Goal: Information Seeking & Learning: Find specific page/section

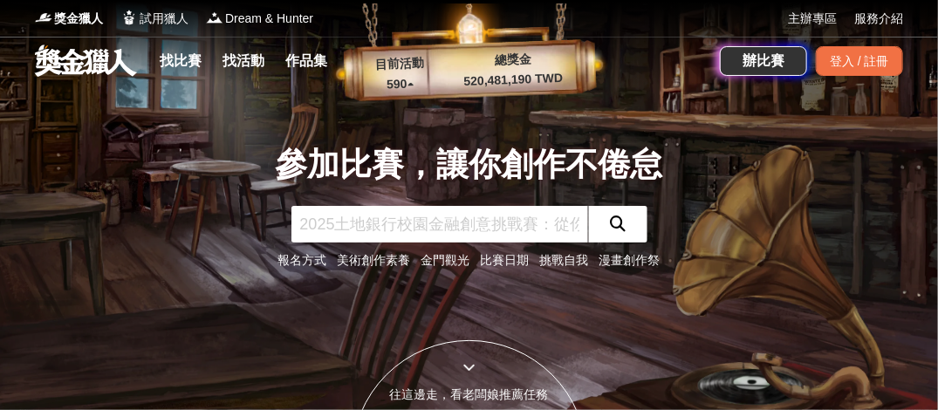
click at [386, 234] on input "text" at bounding box center [439, 224] width 297 height 37
type input "台南國際廚藝"
click button "submit" at bounding box center [617, 224] width 59 height 37
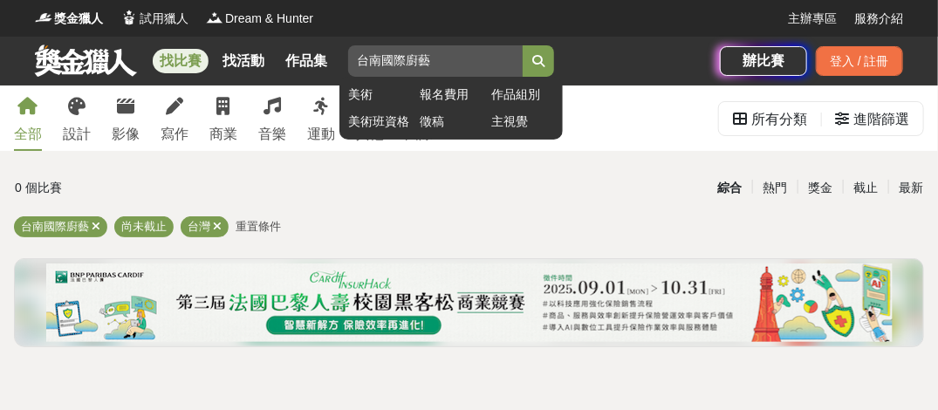
click at [448, 64] on input "台南國際廚藝" at bounding box center [435, 60] width 174 height 31
type input "台南國際"
click at [523, 45] on button "submit" at bounding box center [538, 60] width 31 height 31
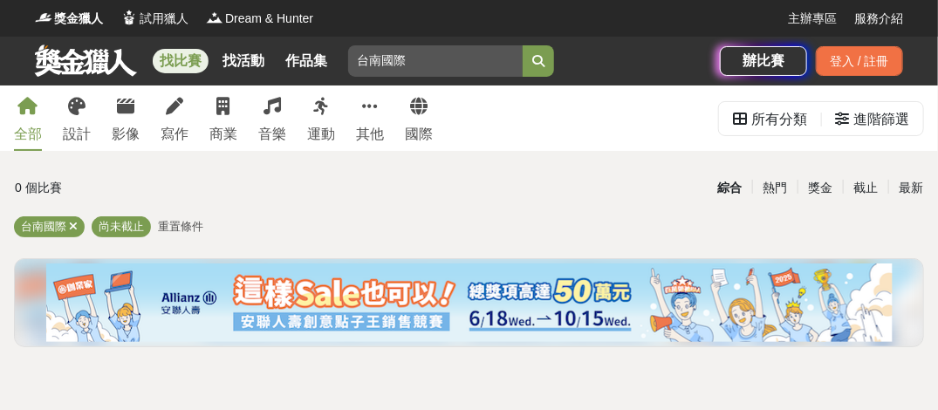
drag, startPoint x: 427, startPoint y: 67, endPoint x: -3, endPoint y: -3, distance: 436.6
